Goal: Information Seeking & Learning: Compare options

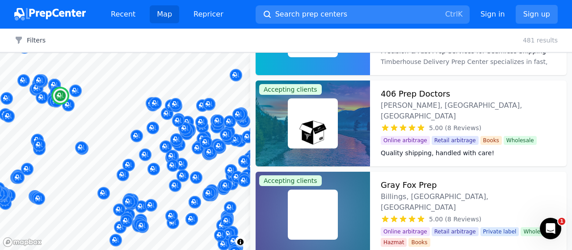
scroll to position [2353, 0]
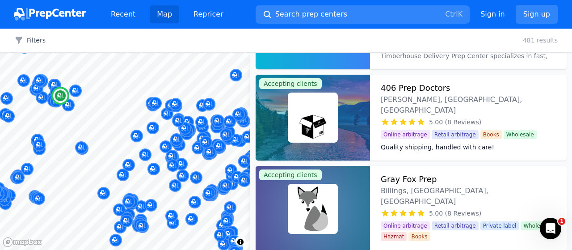
click at [400, 86] on h3 "406 Prep Doctors" at bounding box center [415, 88] width 69 height 13
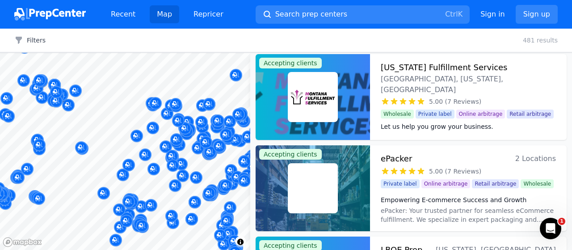
scroll to position [2563, 0]
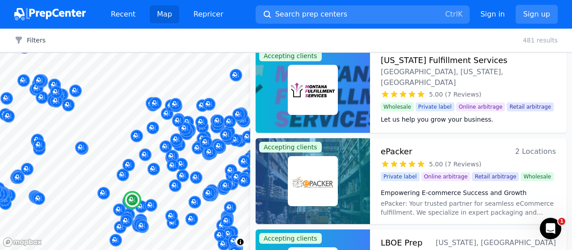
click at [395, 153] on h3 "ePacker" at bounding box center [396, 151] width 31 height 13
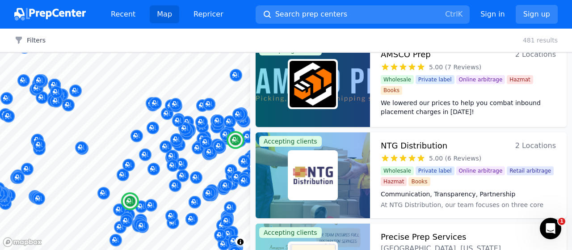
scroll to position [2873, 0]
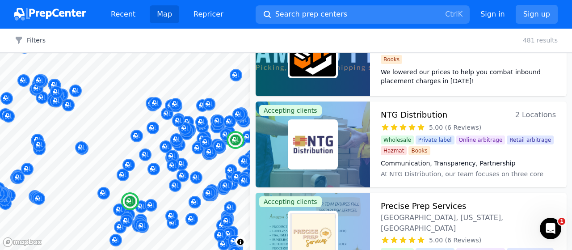
click at [409, 109] on h3 "NTG Distribution" at bounding box center [414, 115] width 67 height 13
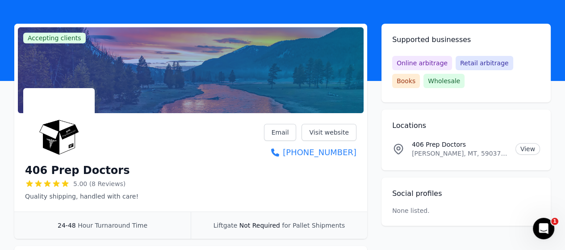
scroll to position [32, 0]
